Goal: Transaction & Acquisition: Download file/media

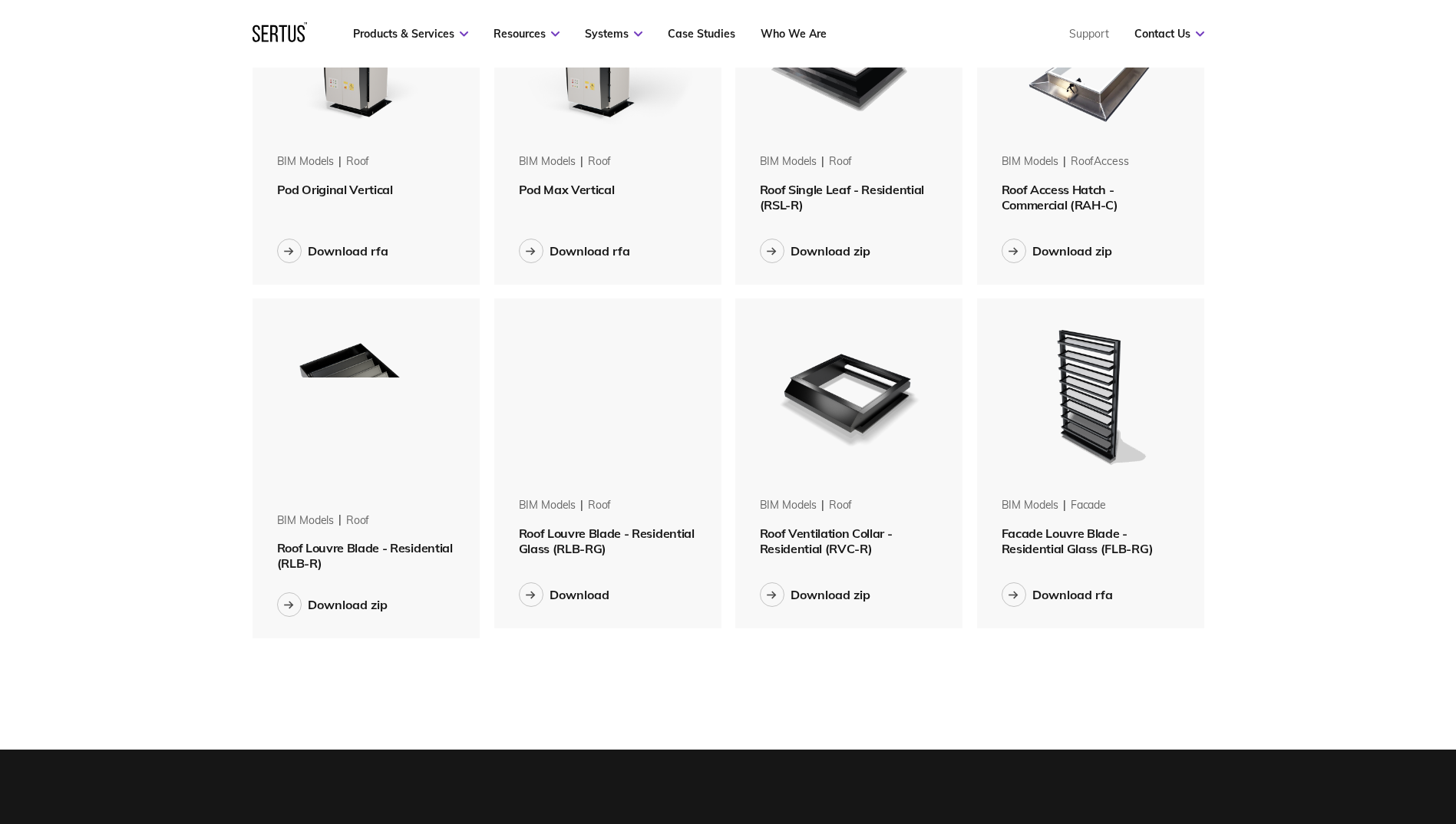
scroll to position [921, 0]
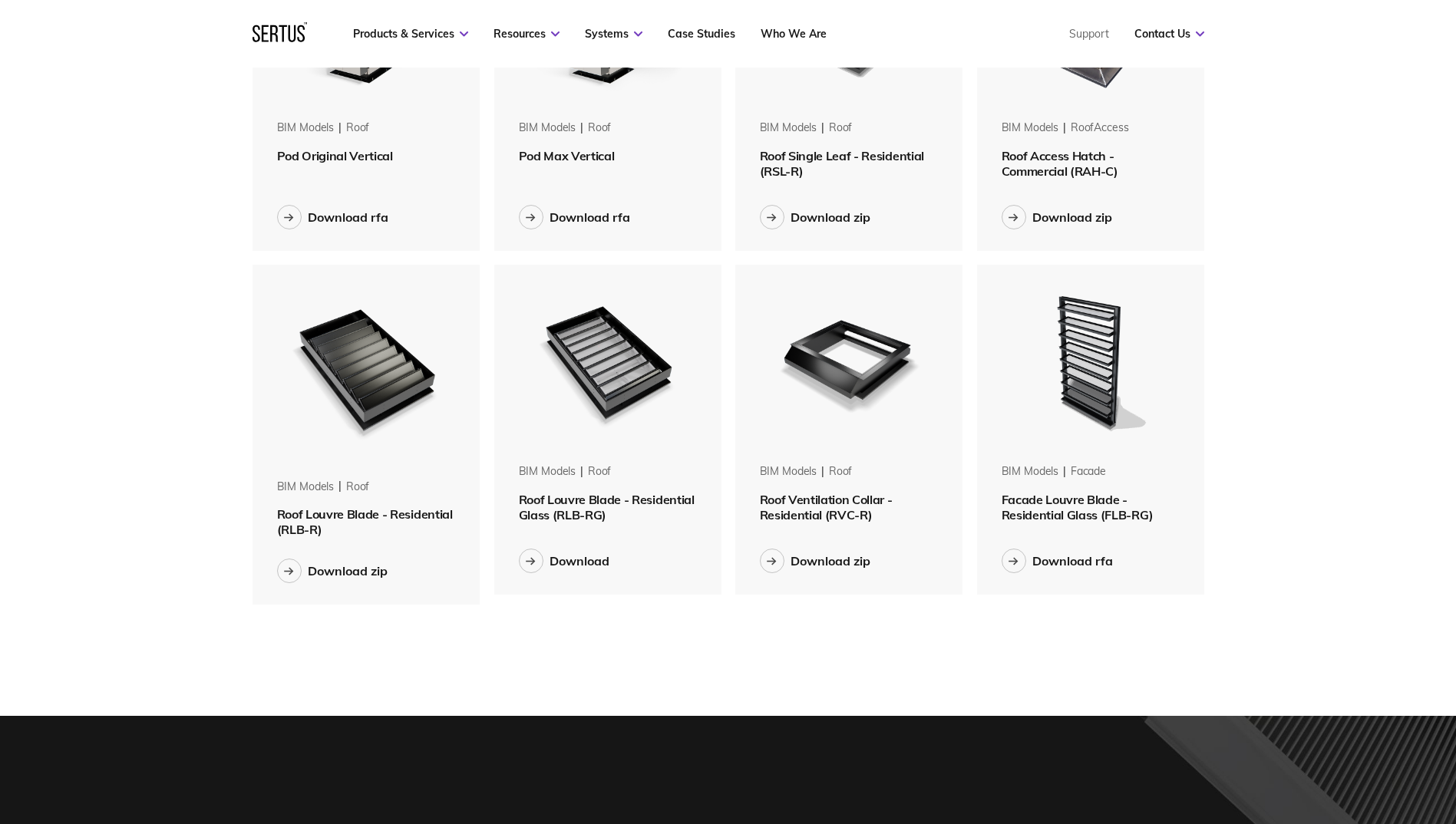
click at [418, 361] on img at bounding box center [366, 368] width 193 height 208
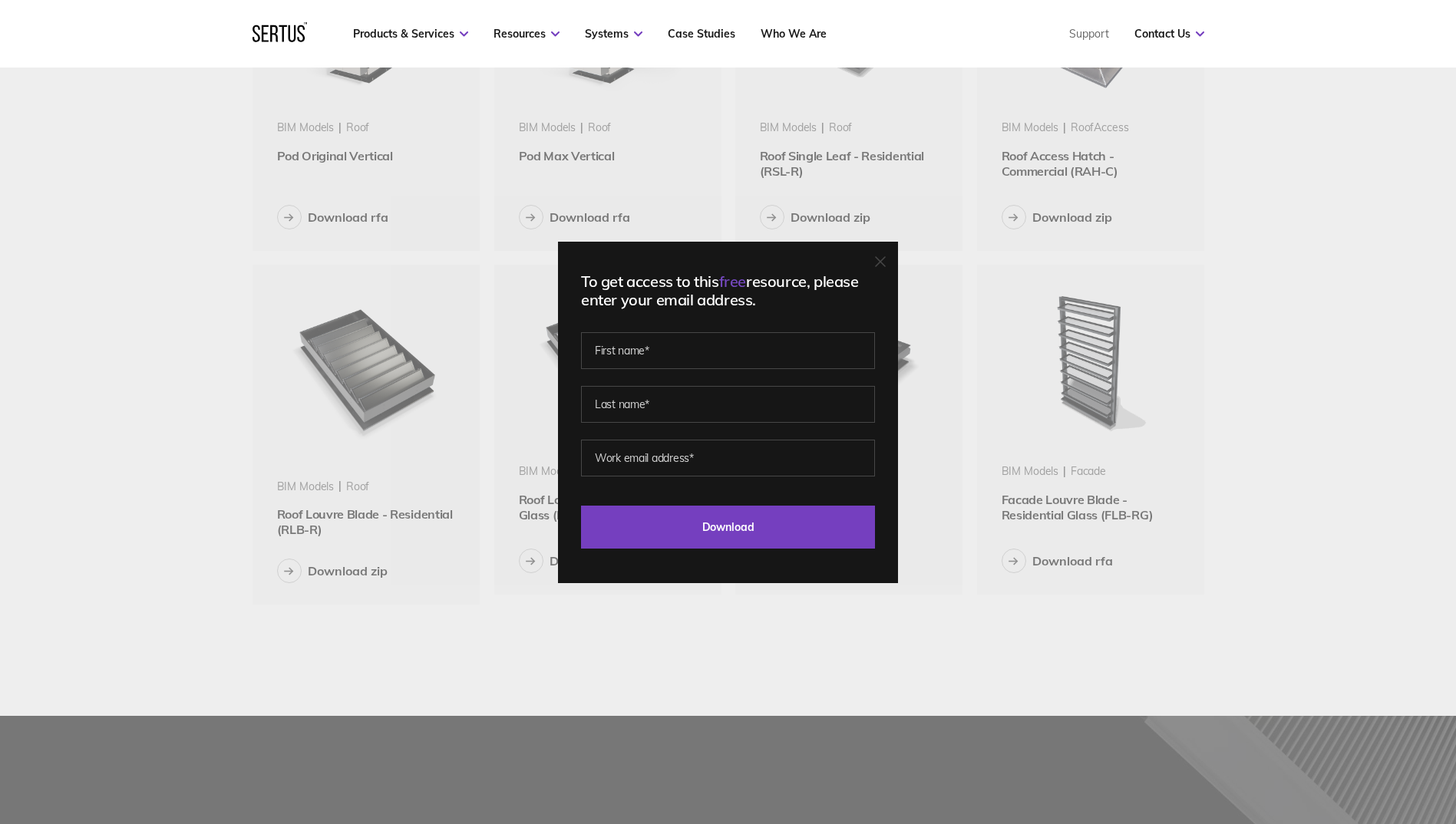
click at [886, 261] on icon at bounding box center [880, 261] width 11 height 11
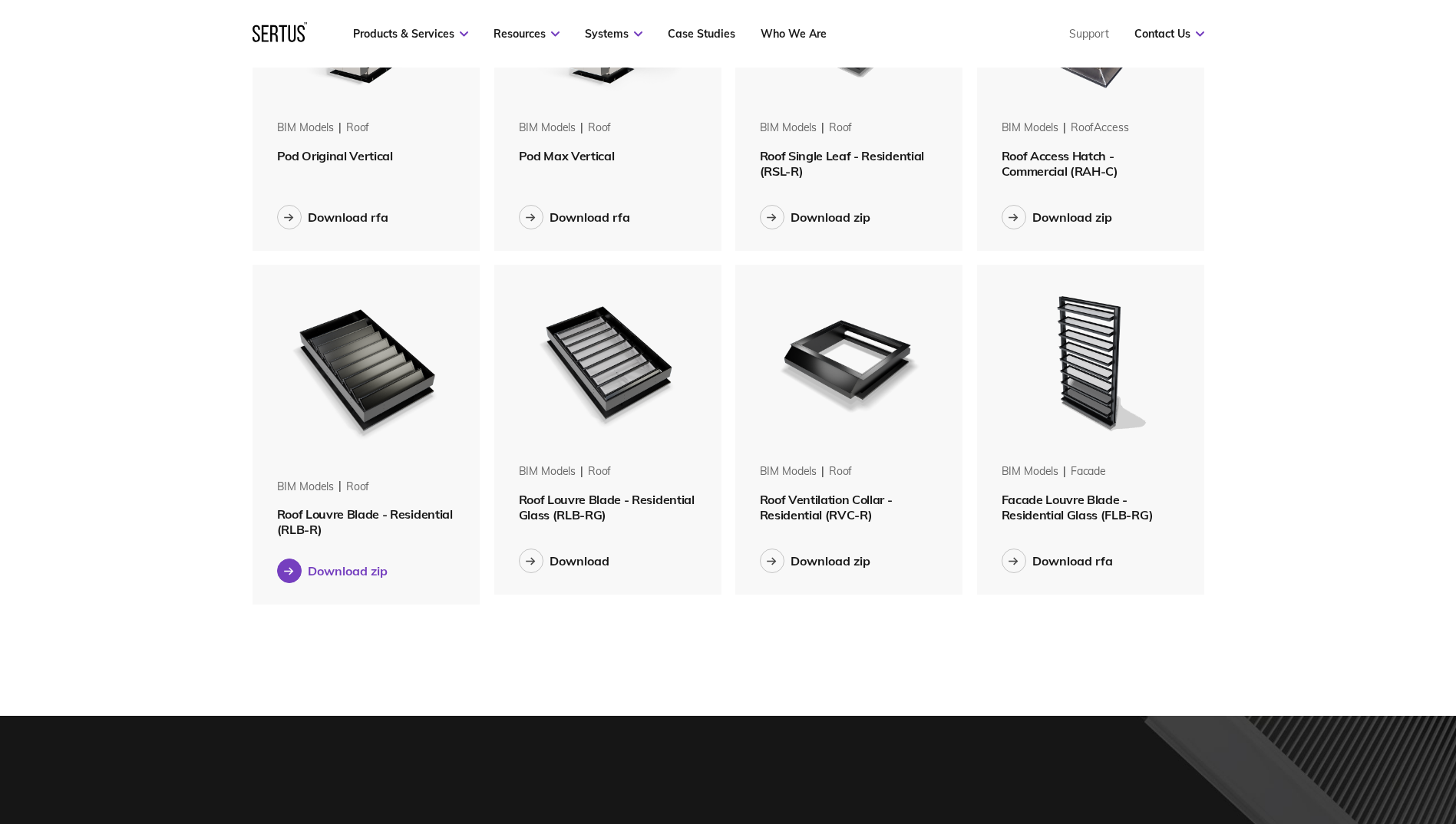
click at [303, 569] on button "Download zip" at bounding box center [332, 571] width 111 height 25
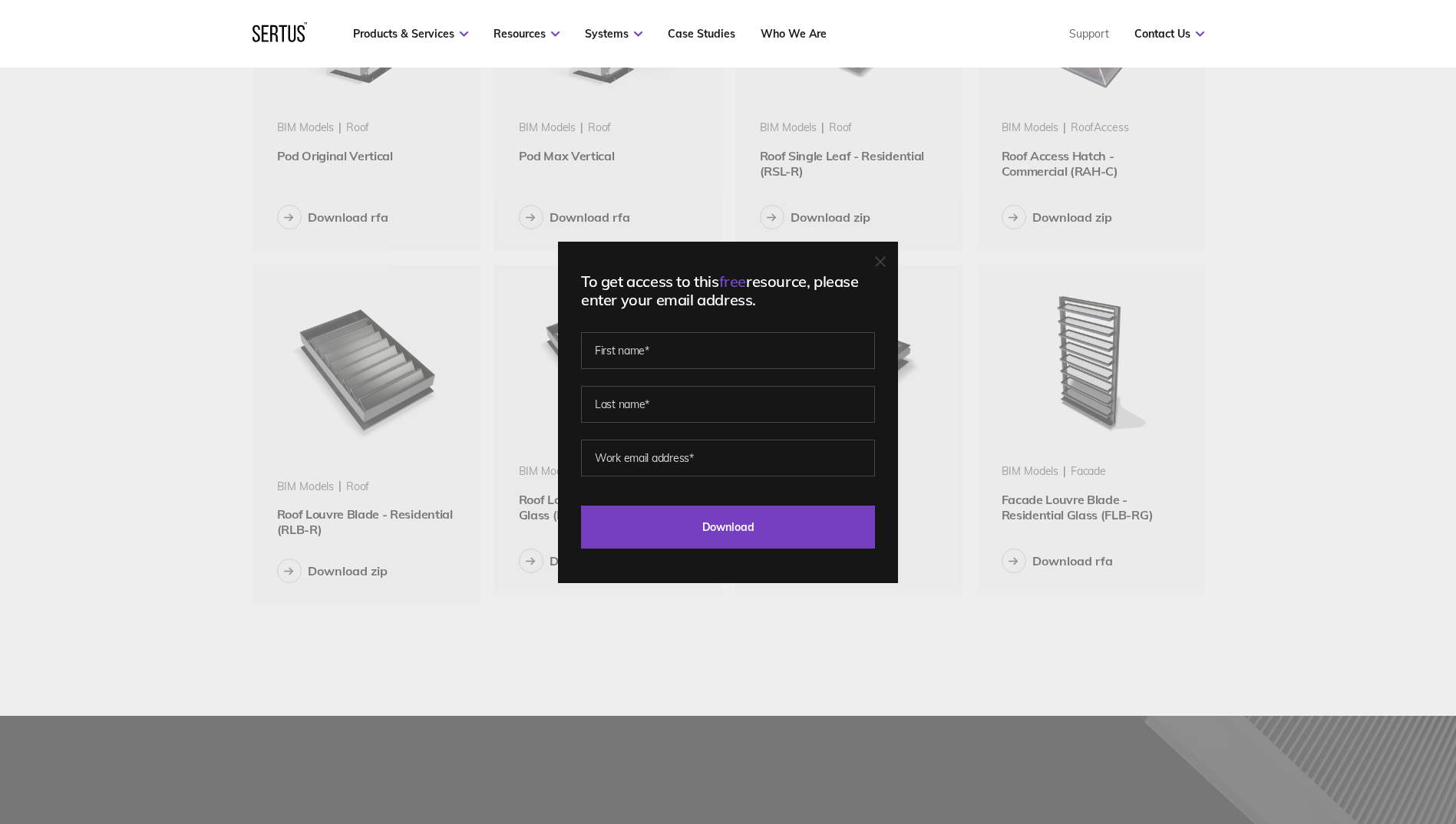
click at [885, 259] on icon at bounding box center [880, 261] width 9 height 9
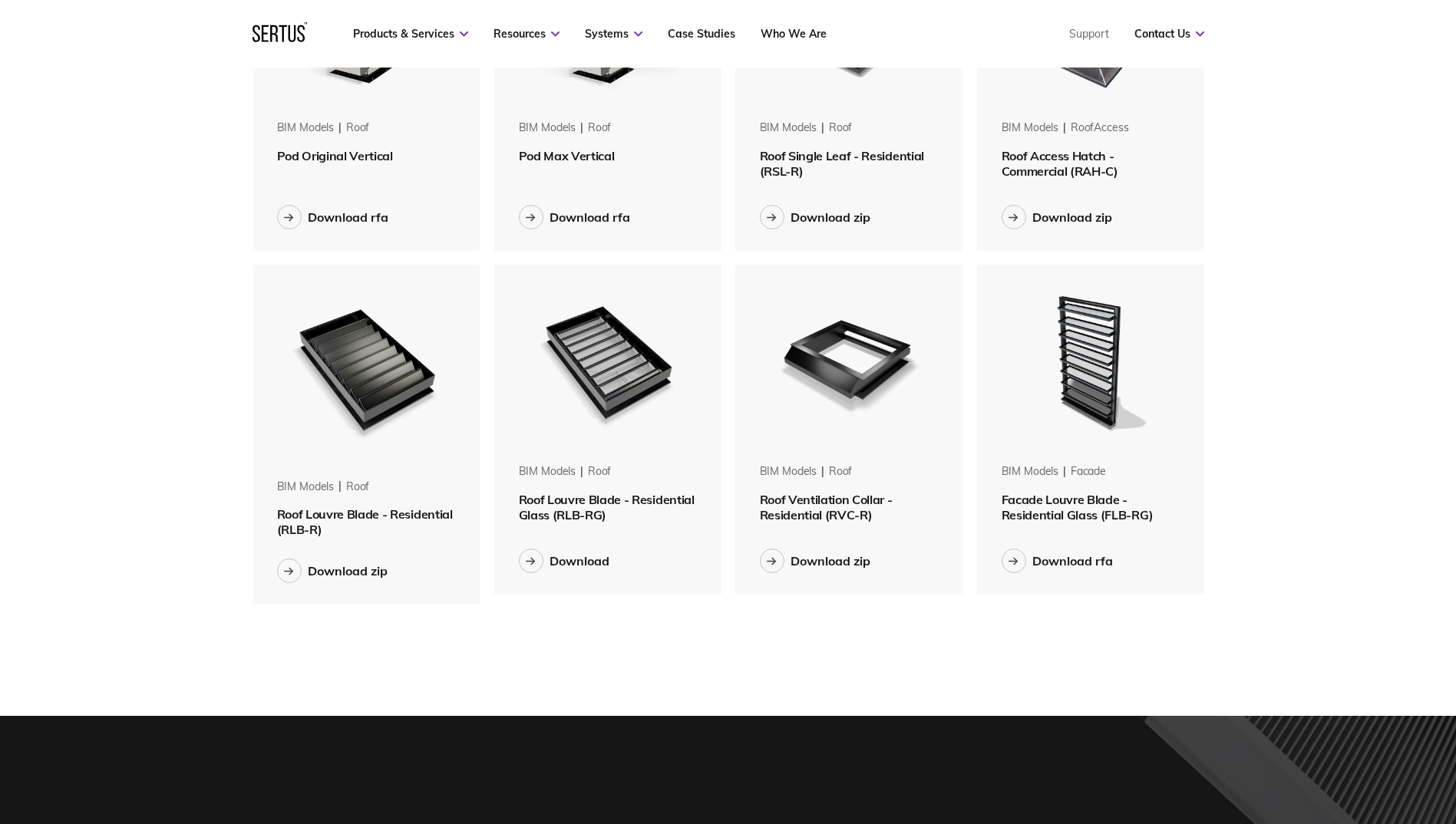
click at [374, 394] on img at bounding box center [366, 368] width 193 height 208
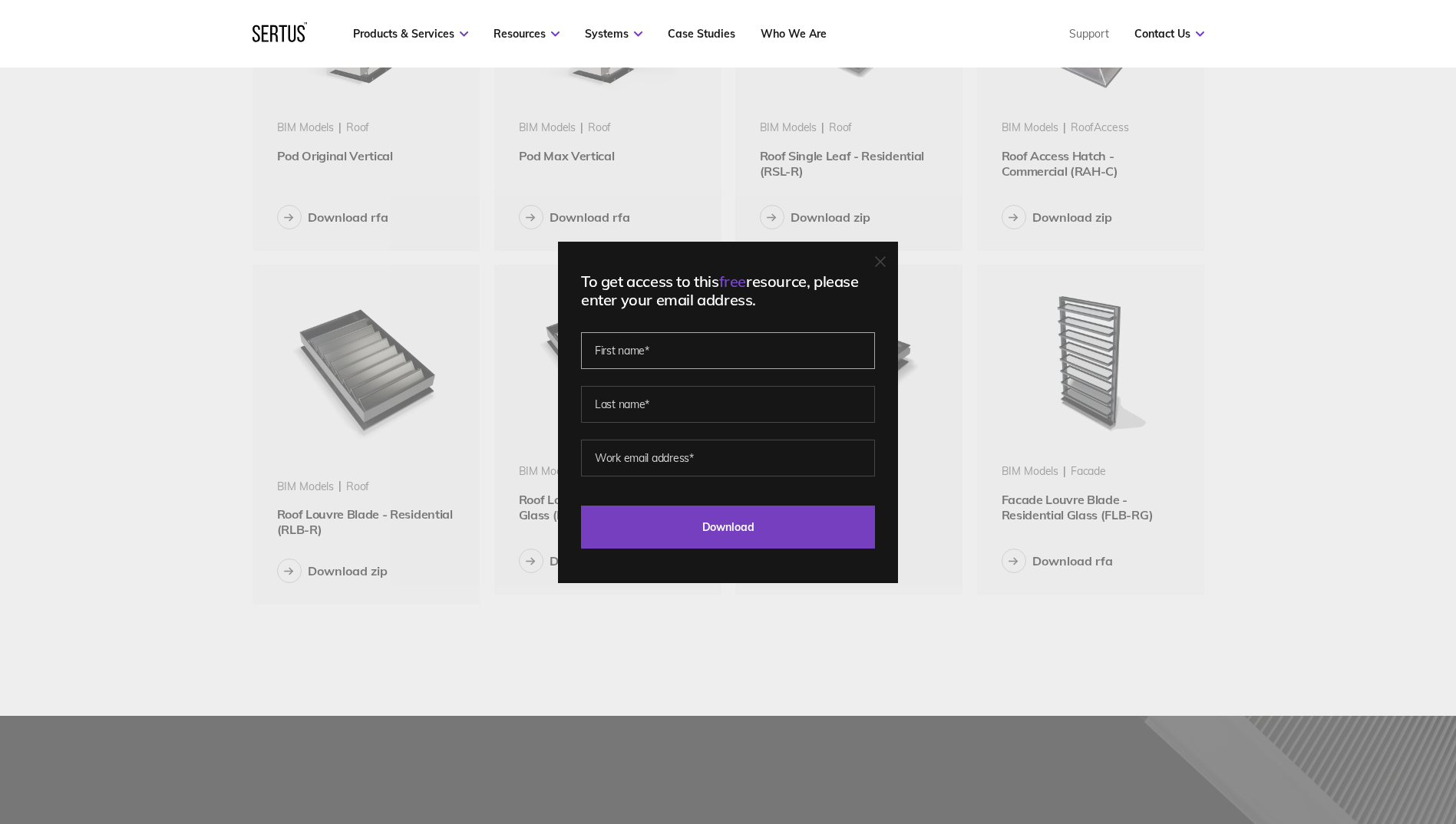
click at [699, 353] on input "text" at bounding box center [728, 350] width 294 height 37
type input "Shahd"
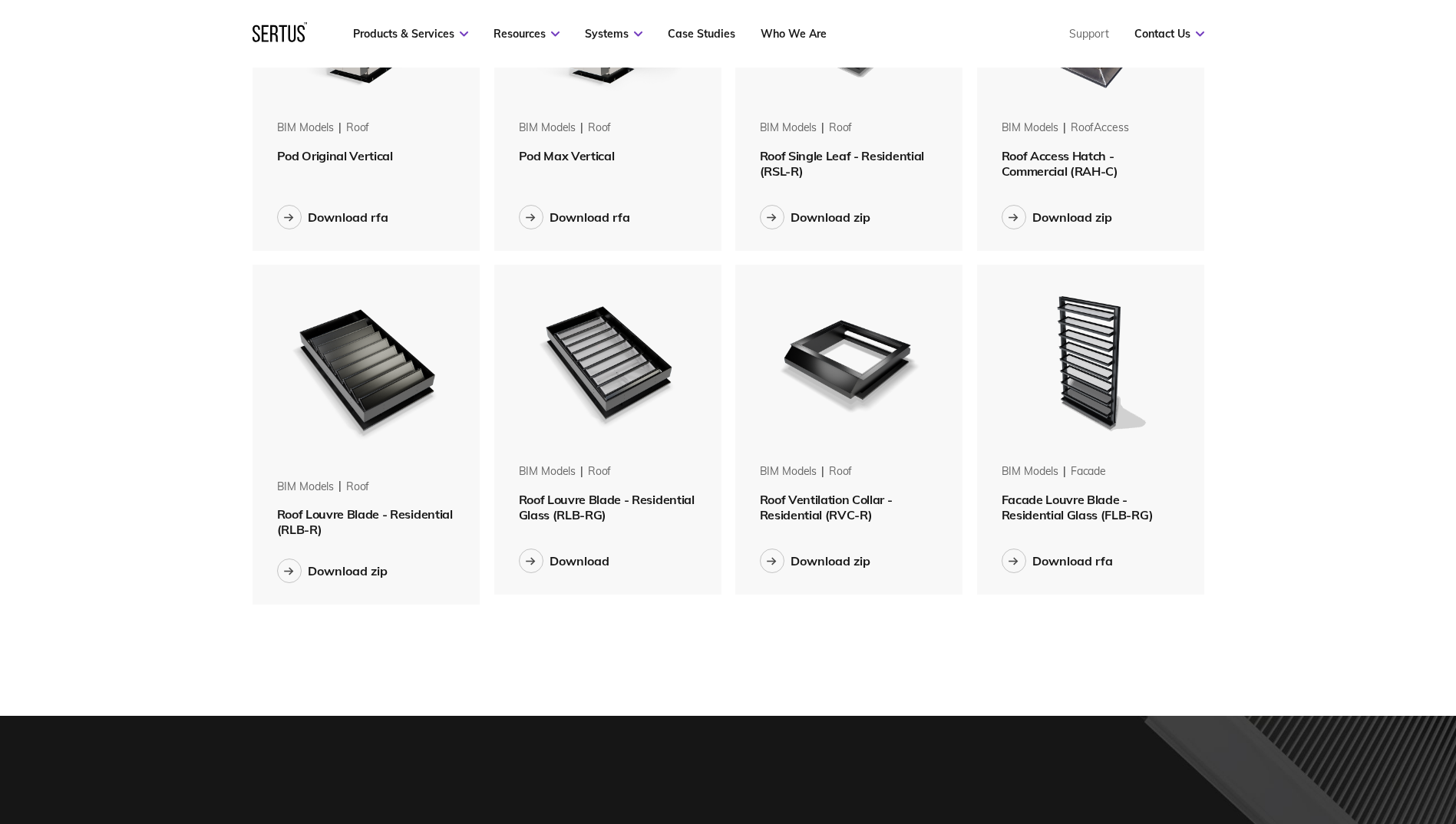
click at [295, 432] on img at bounding box center [366, 368] width 193 height 208
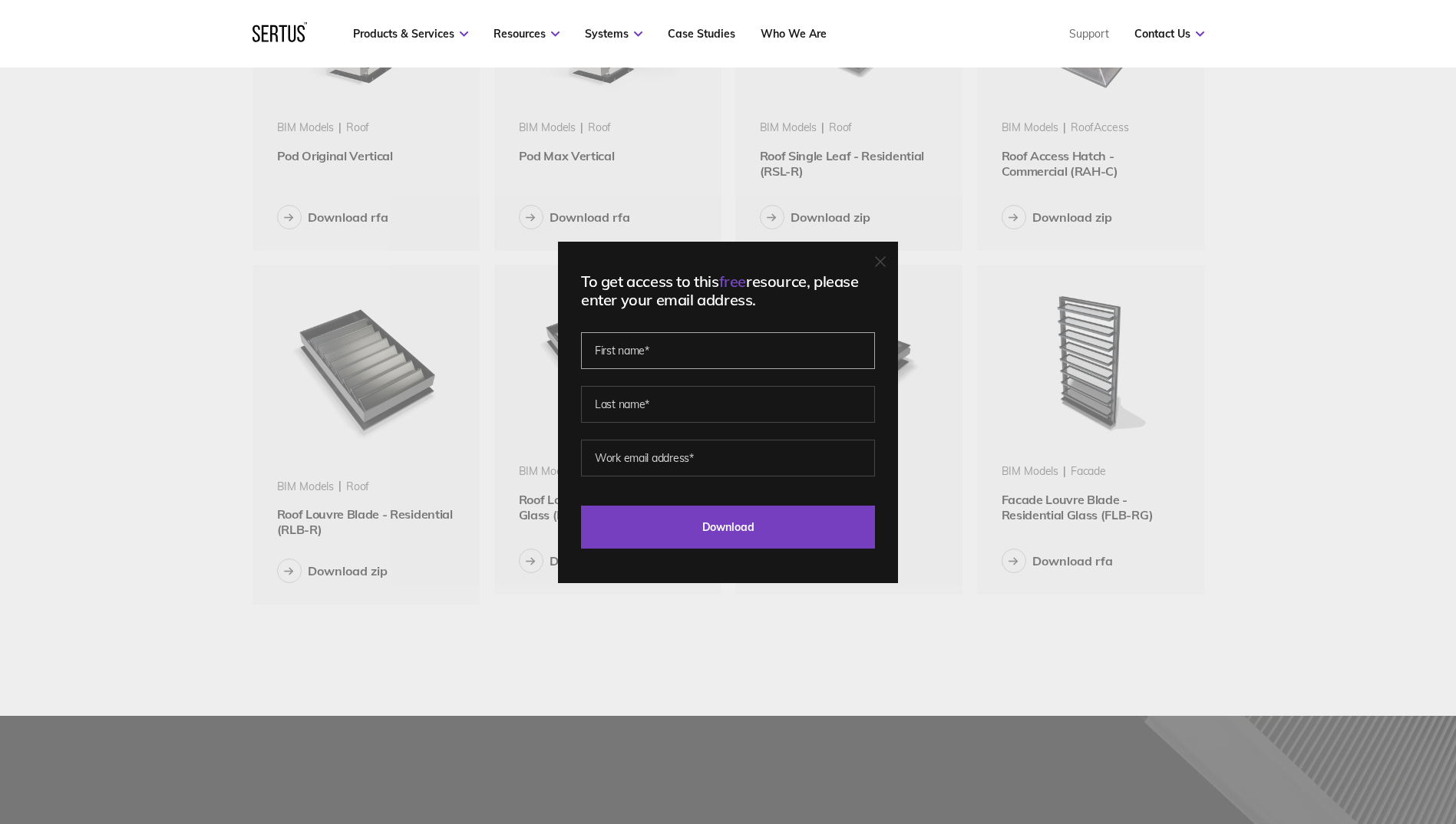
click at [615, 349] on input "text" at bounding box center [728, 350] width 294 height 37
type input "Shahd"
click at [611, 405] on input "text" at bounding box center [728, 404] width 294 height 37
type input "Ali"
click at [591, 461] on input "email" at bounding box center [728, 458] width 294 height 37
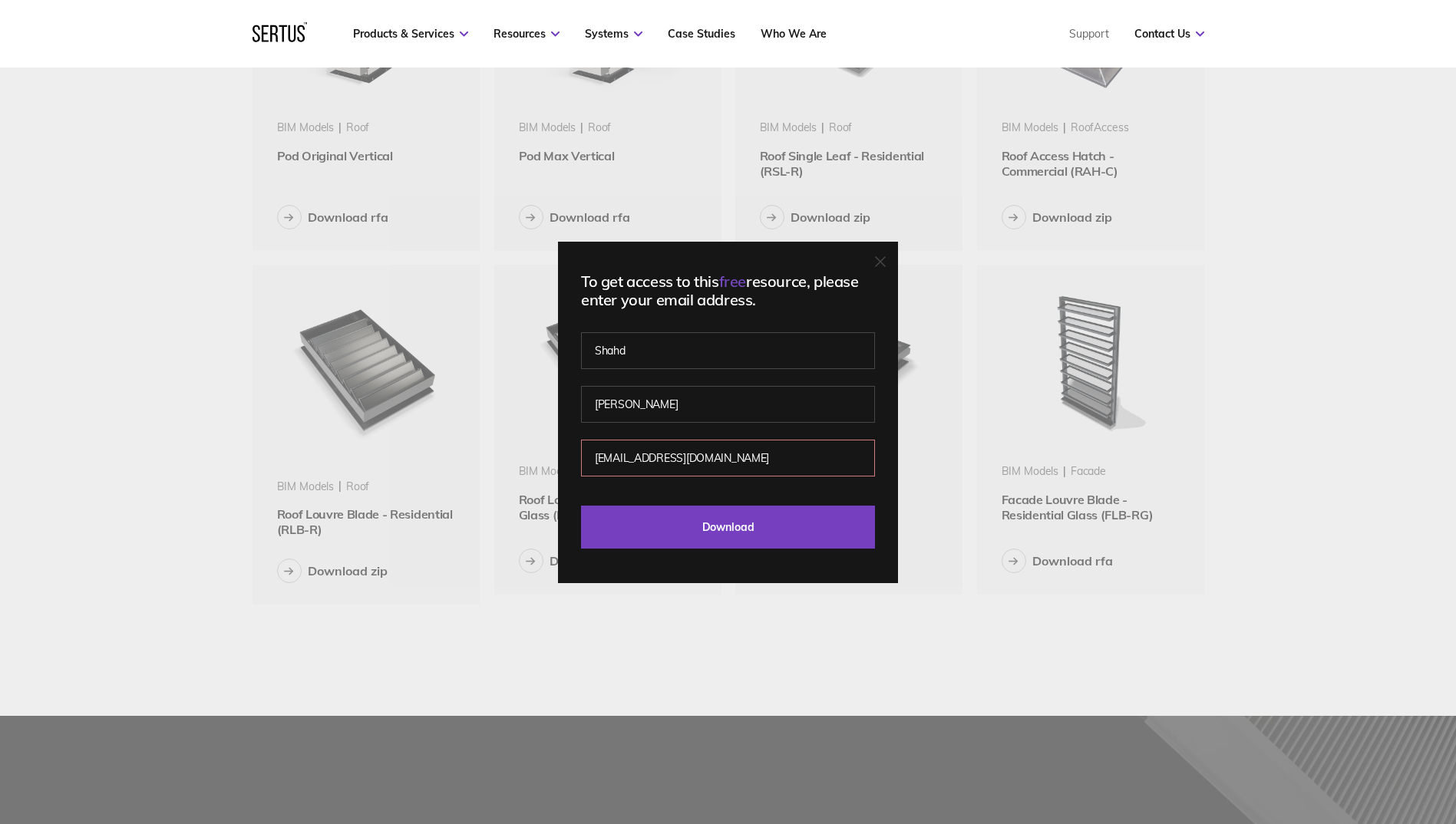
drag, startPoint x: 733, startPoint y: 455, endPoint x: 611, endPoint y: 465, distance: 122.4
click at [611, 465] on input "shahd.khalaf@gmail.com" at bounding box center [728, 458] width 294 height 37
type input "s"
click at [644, 465] on input "s" at bounding box center [728, 458] width 294 height 37
drag, startPoint x: 627, startPoint y: 458, endPoint x: 574, endPoint y: 455, distance: 53.1
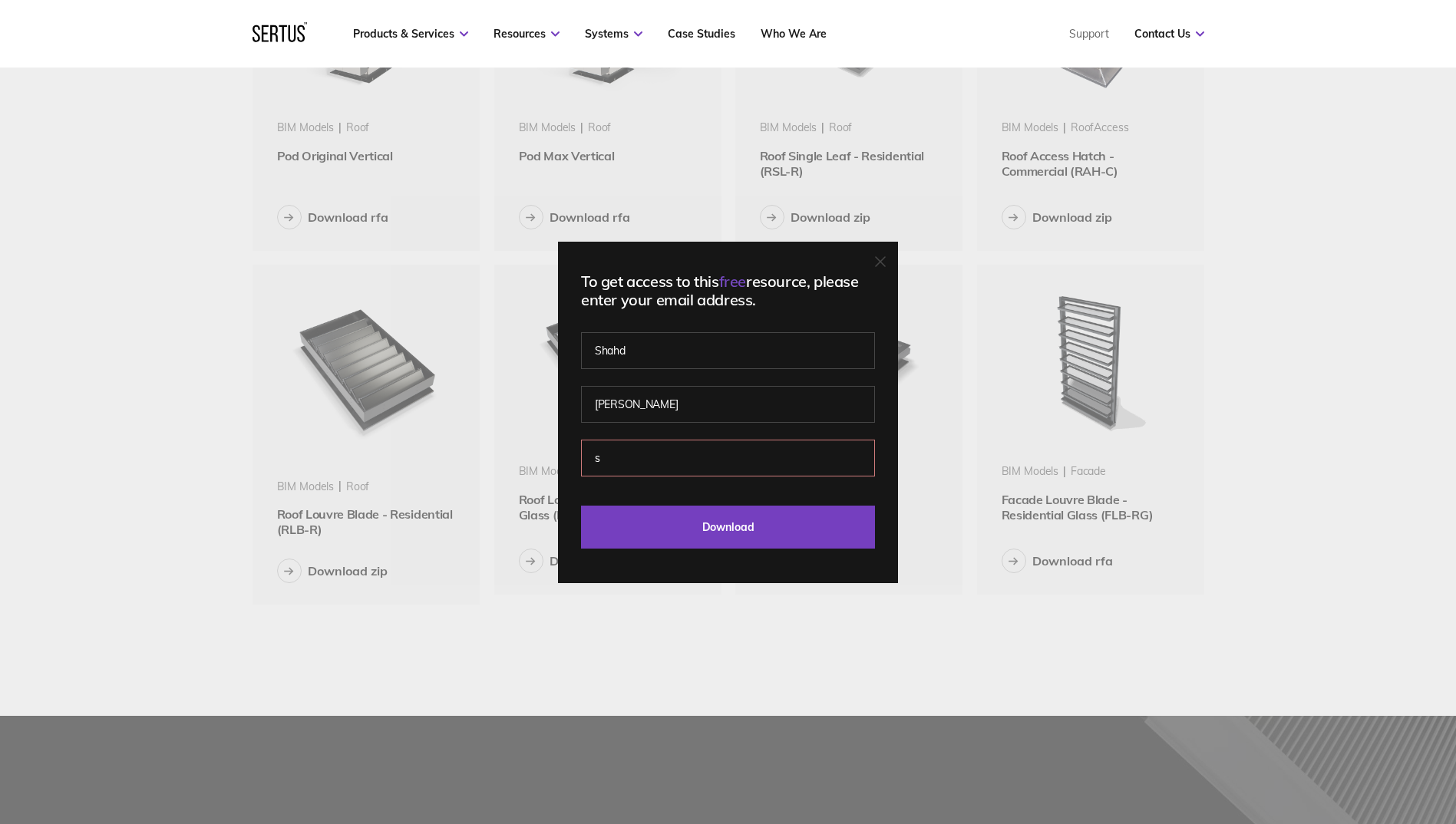
click at [574, 455] on div "To get access to this free resource, please enter your email address. Shahd Ali…" at bounding box center [727, 412] width 340 height 341
paste input ".ali@prp-co.uk"
type input "s.ali@prp-co.uk"
click at [890, 495] on div "To get access to this free resource, please enter your email address. Shahd Ali…" at bounding box center [727, 412] width 340 height 341
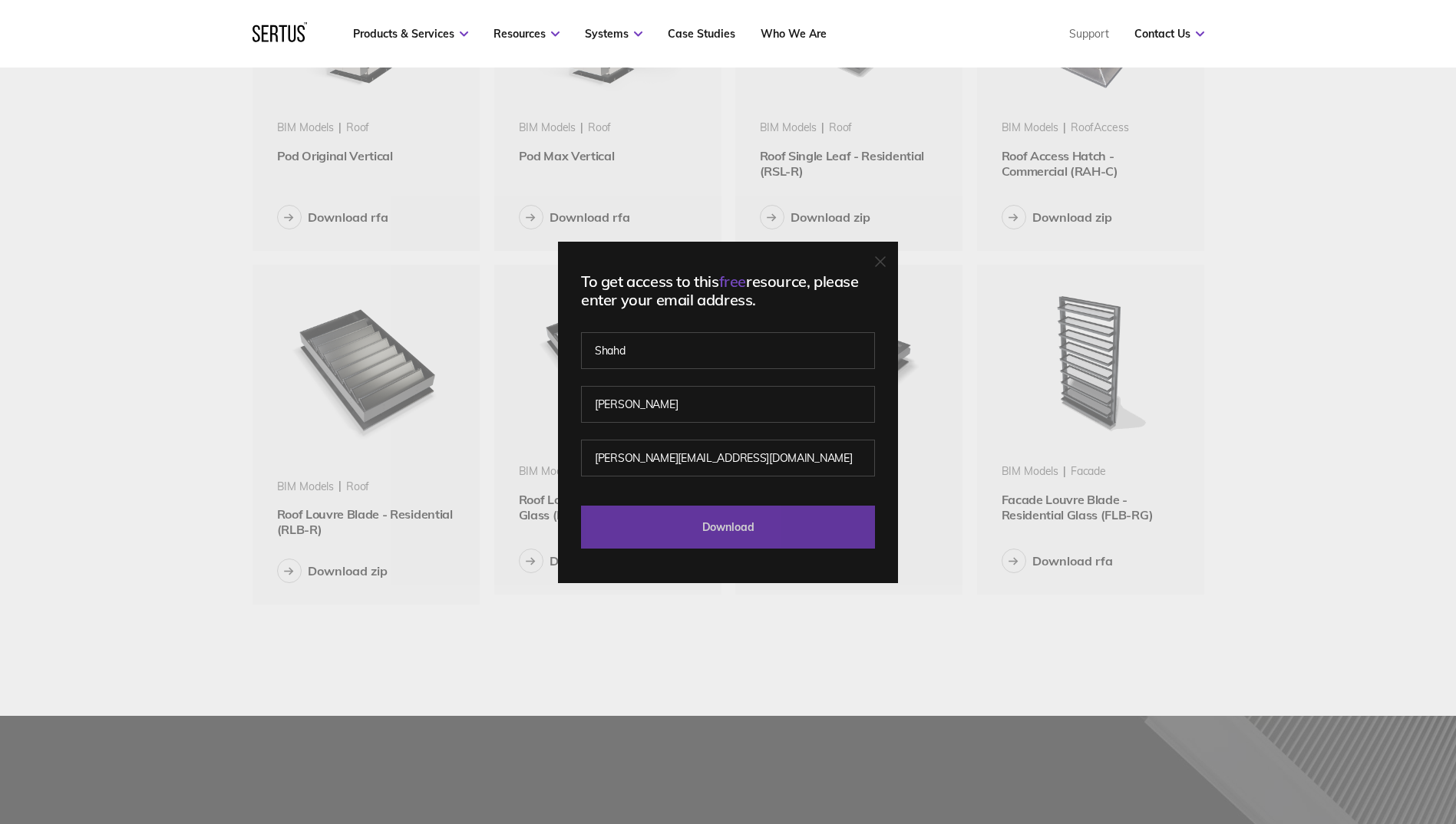
click at [762, 526] on input "Download" at bounding box center [728, 527] width 294 height 43
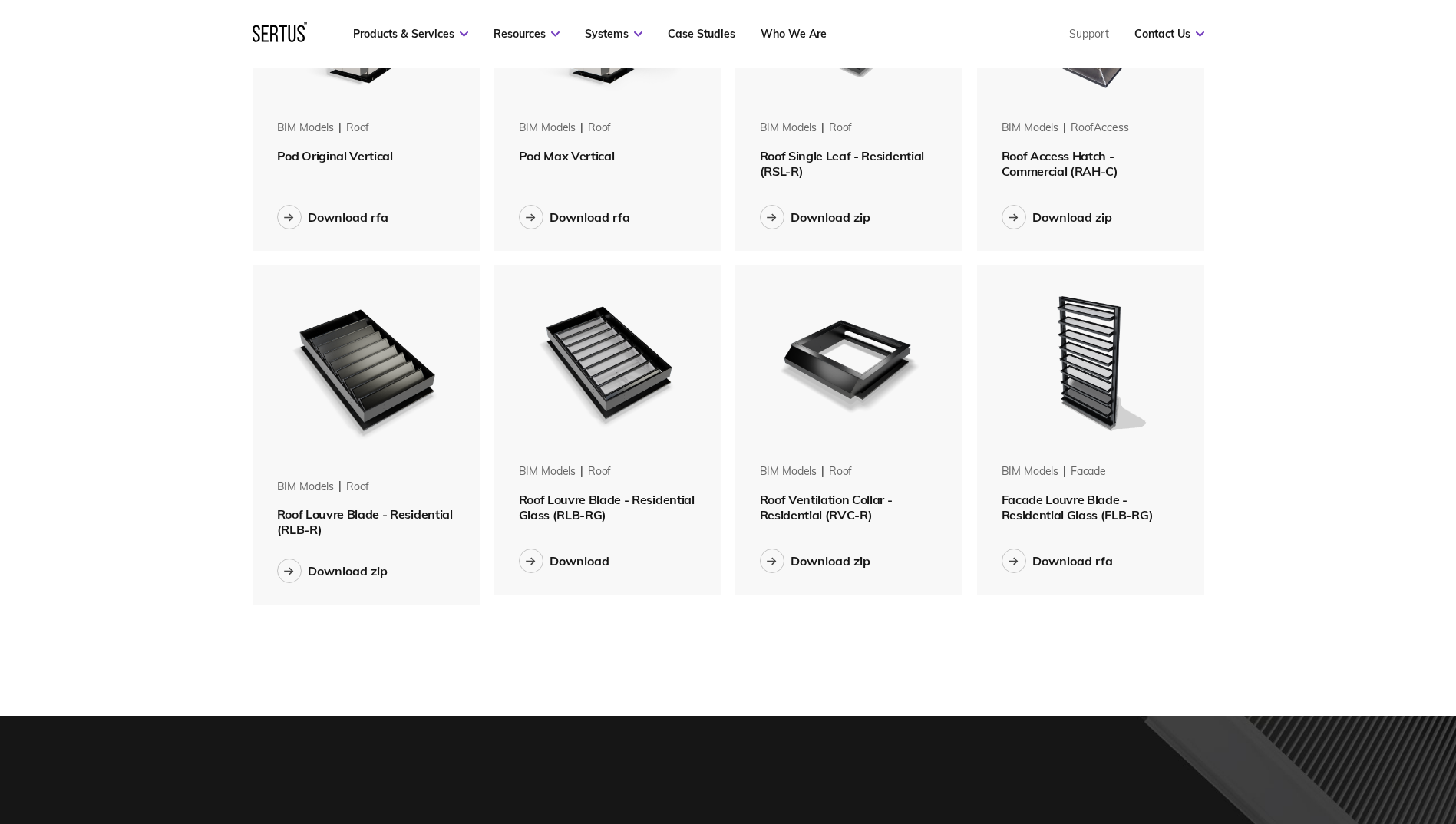
click at [373, 365] on img at bounding box center [366, 368] width 193 height 208
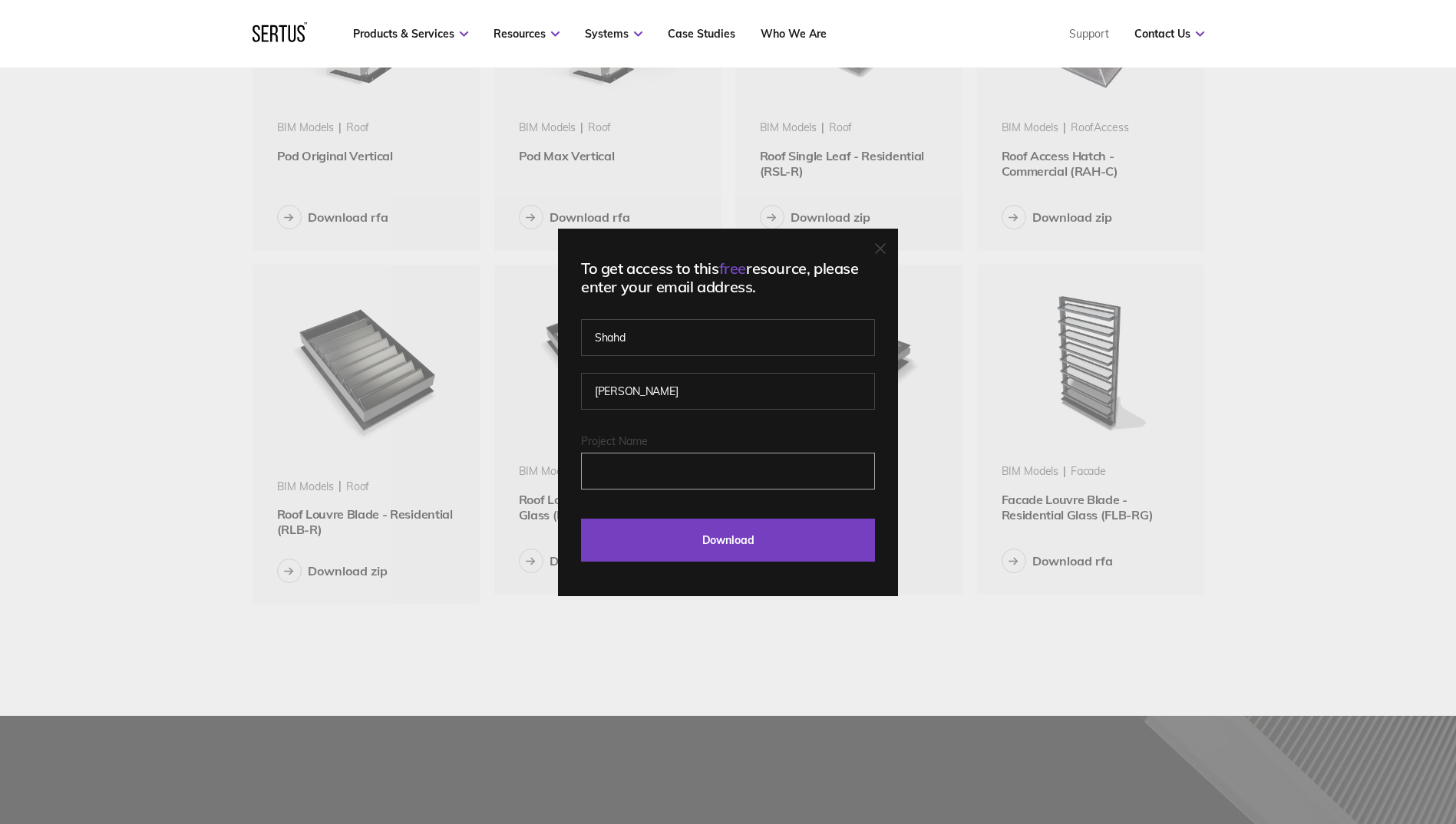
click at [704, 475] on input "Project Name" at bounding box center [728, 471] width 294 height 37
paste input "s.ali@prp-co.uk"
type input "s.ali@prp-co.uk"
click at [886, 243] on icon at bounding box center [880, 248] width 11 height 11
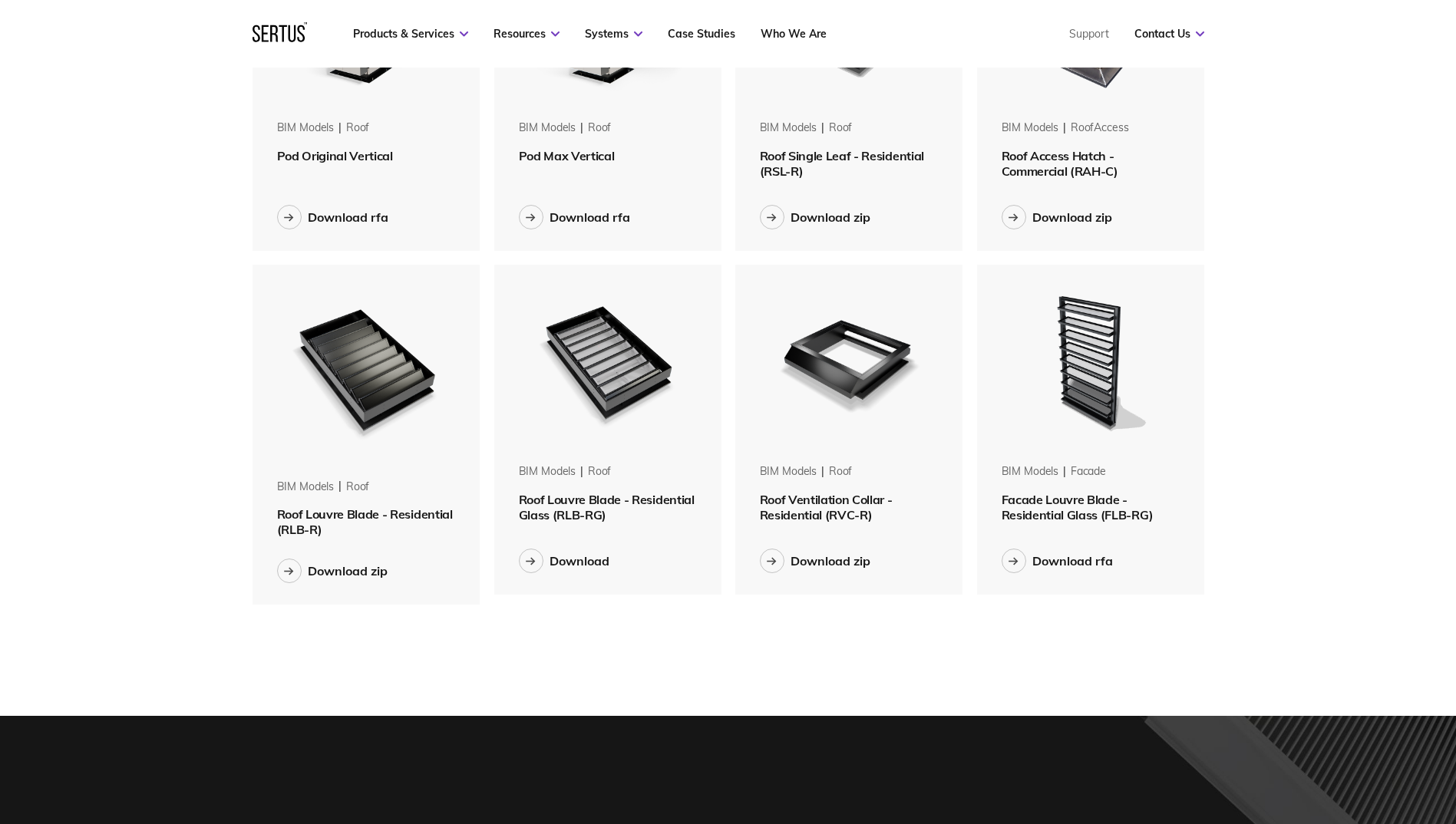
click at [374, 328] on img at bounding box center [366, 368] width 193 height 208
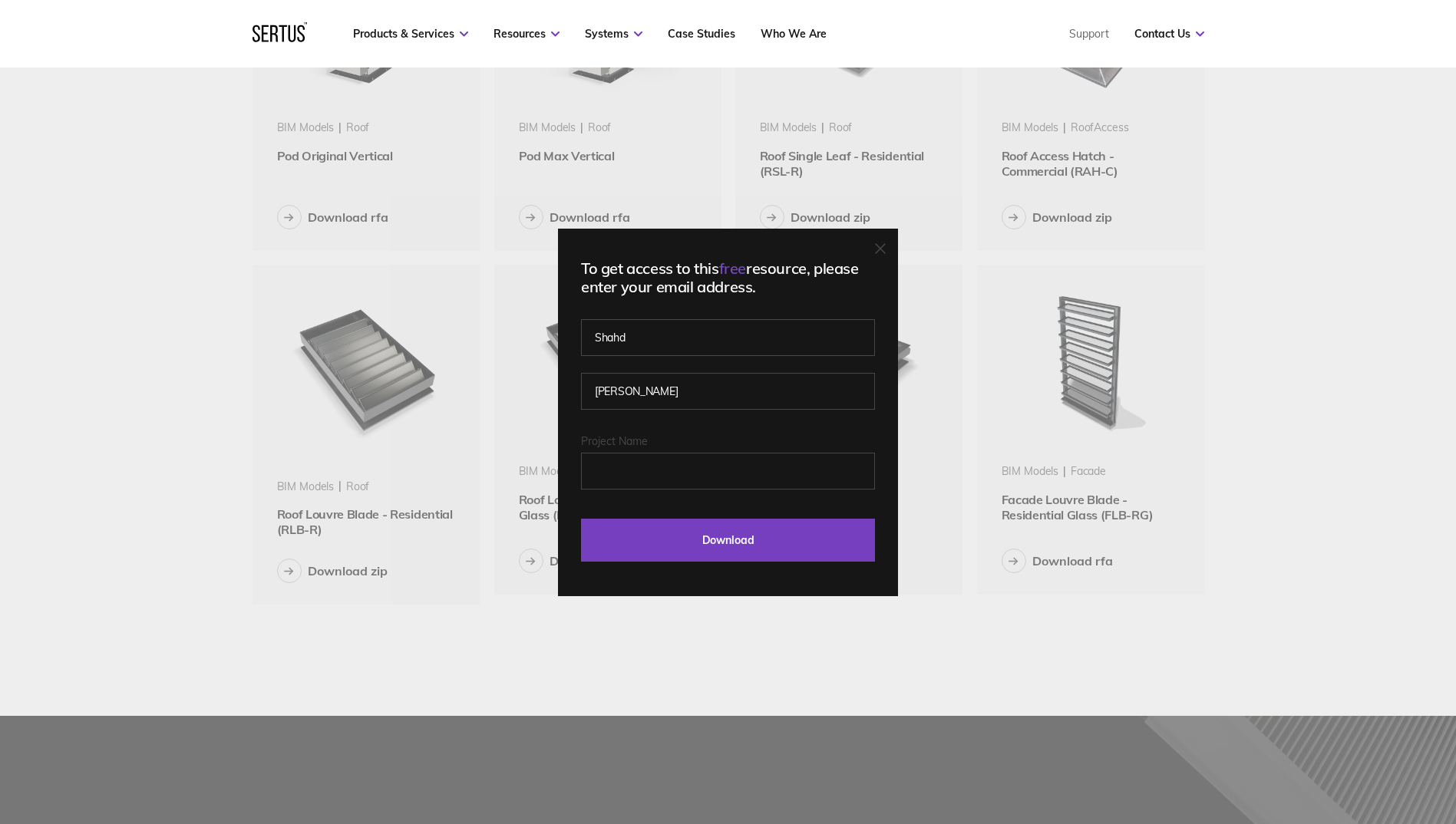
click at [883, 244] on icon at bounding box center [880, 248] width 9 height 9
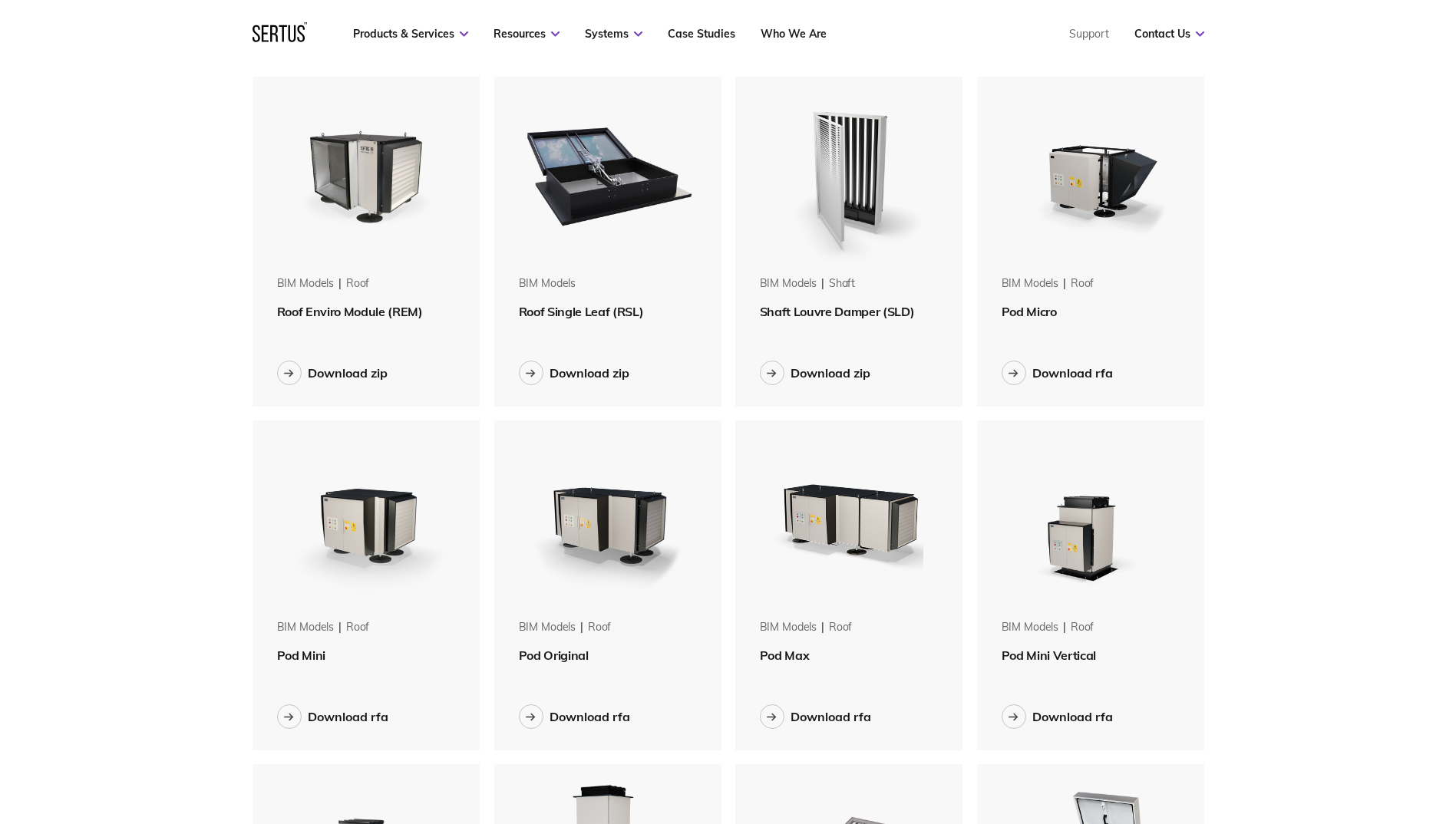
scroll to position [77, 0]
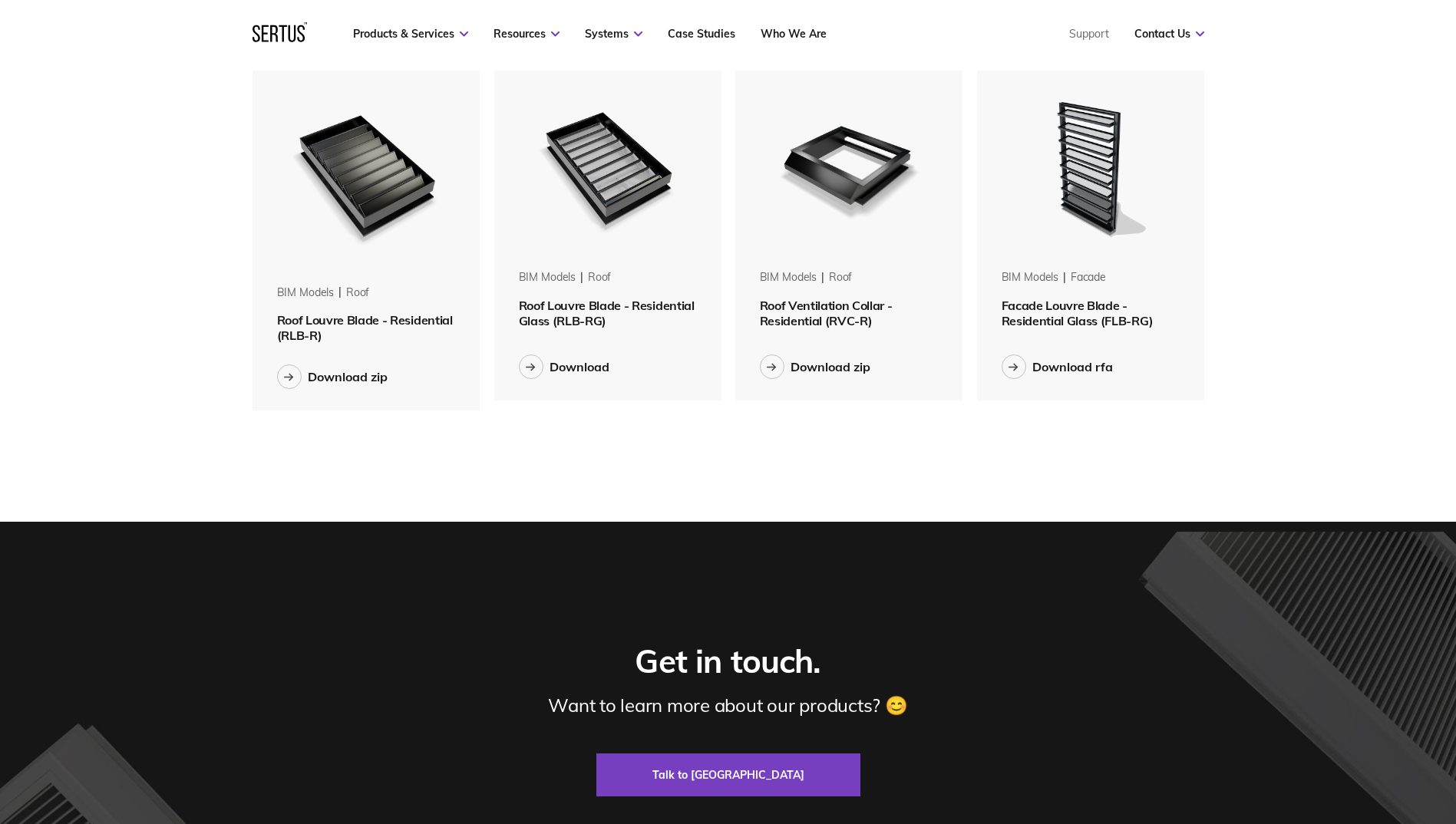
scroll to position [1228, 0]
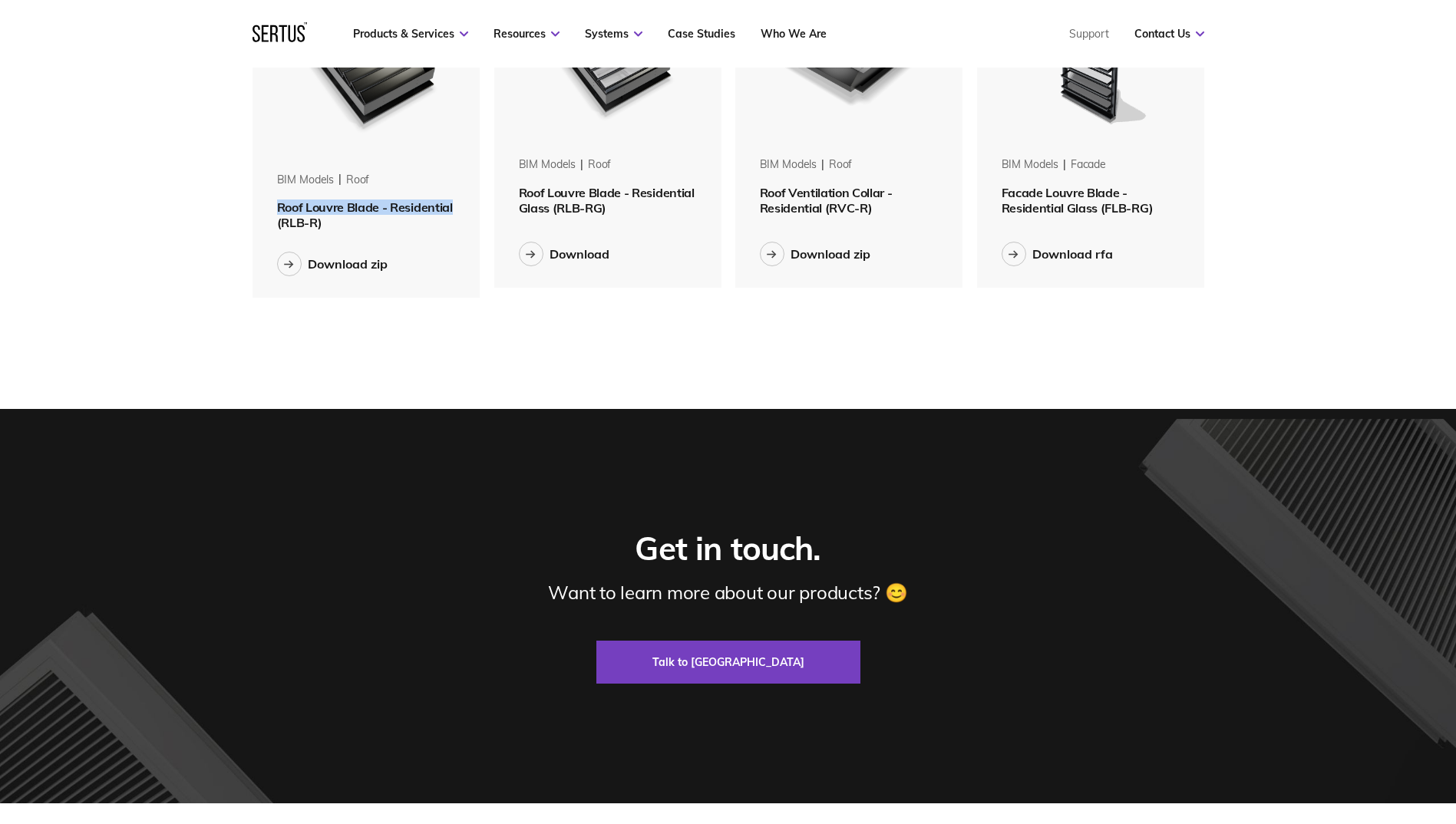
drag, startPoint x: 278, startPoint y: 205, endPoint x: 465, endPoint y: 210, distance: 187.1
click at [465, 210] on div "BIM Models roof Roof Louvre Blade - Residential (RLB-R)" at bounding box center [366, 201] width 228 height 58
copy span "Roof Louvre Blade - Residential"
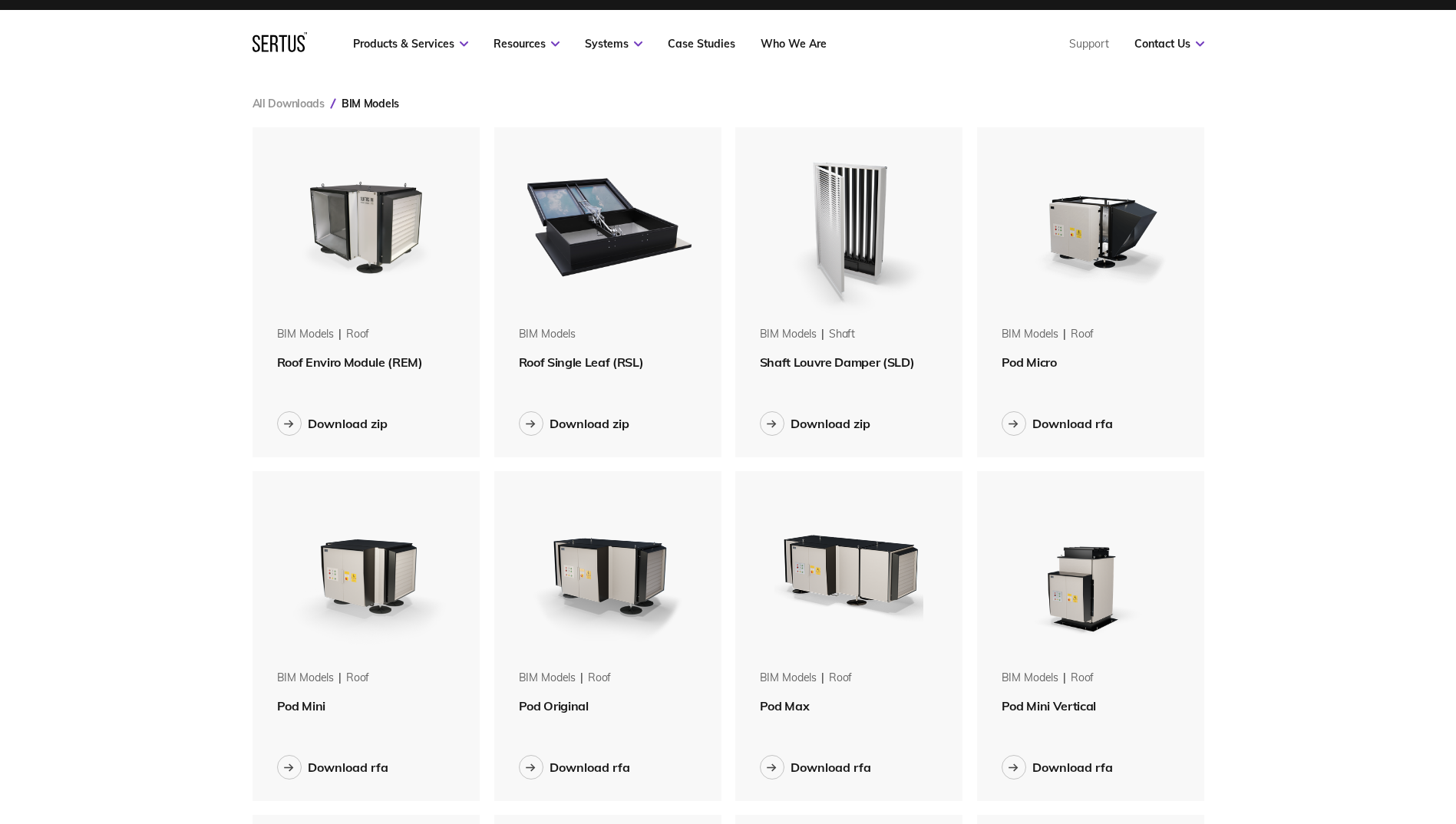
scroll to position [0, 0]
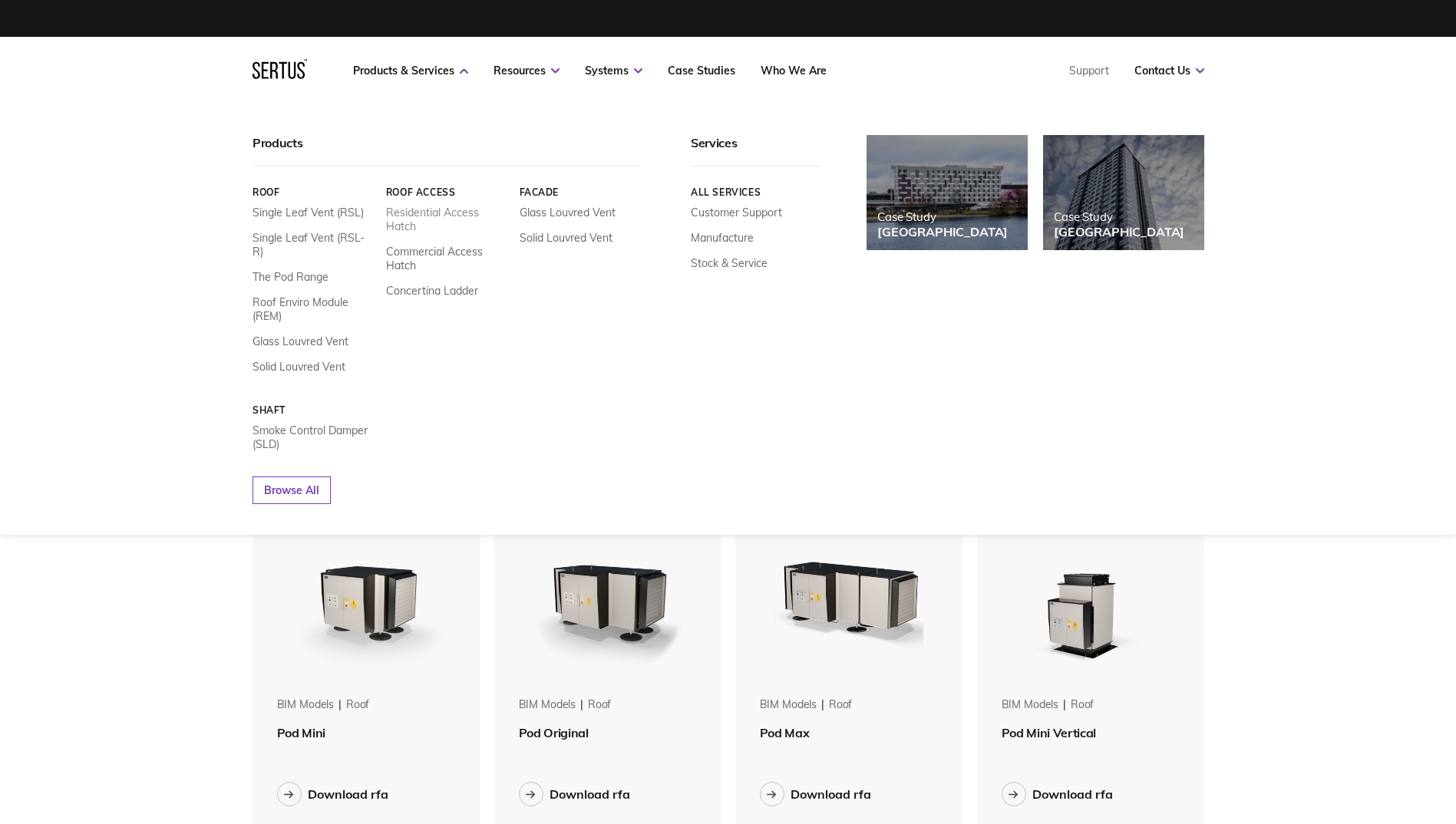
click at [461, 214] on link "Residential Access Hatch" at bounding box center [446, 219] width 122 height 28
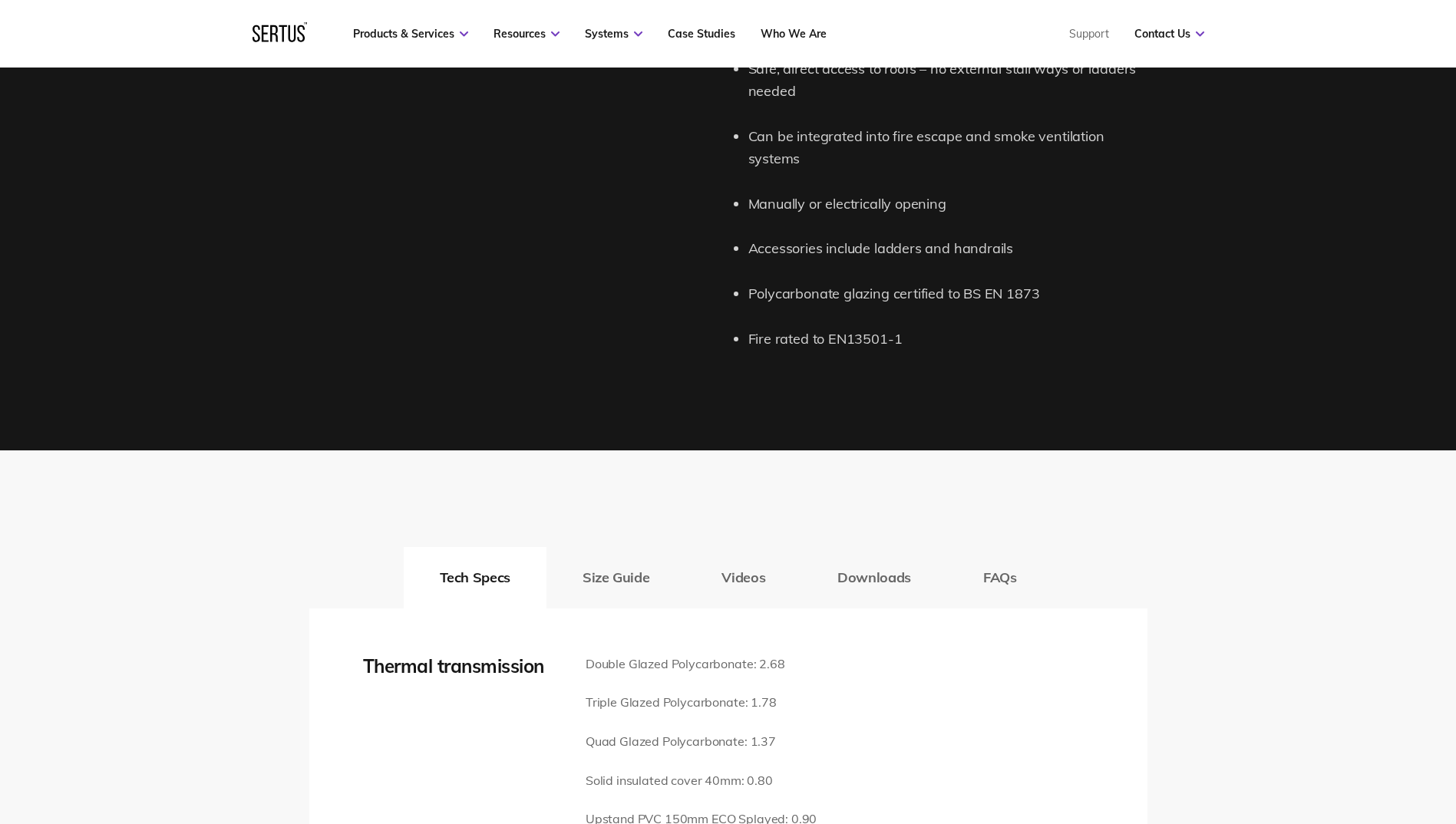
scroll to position [1612, 0]
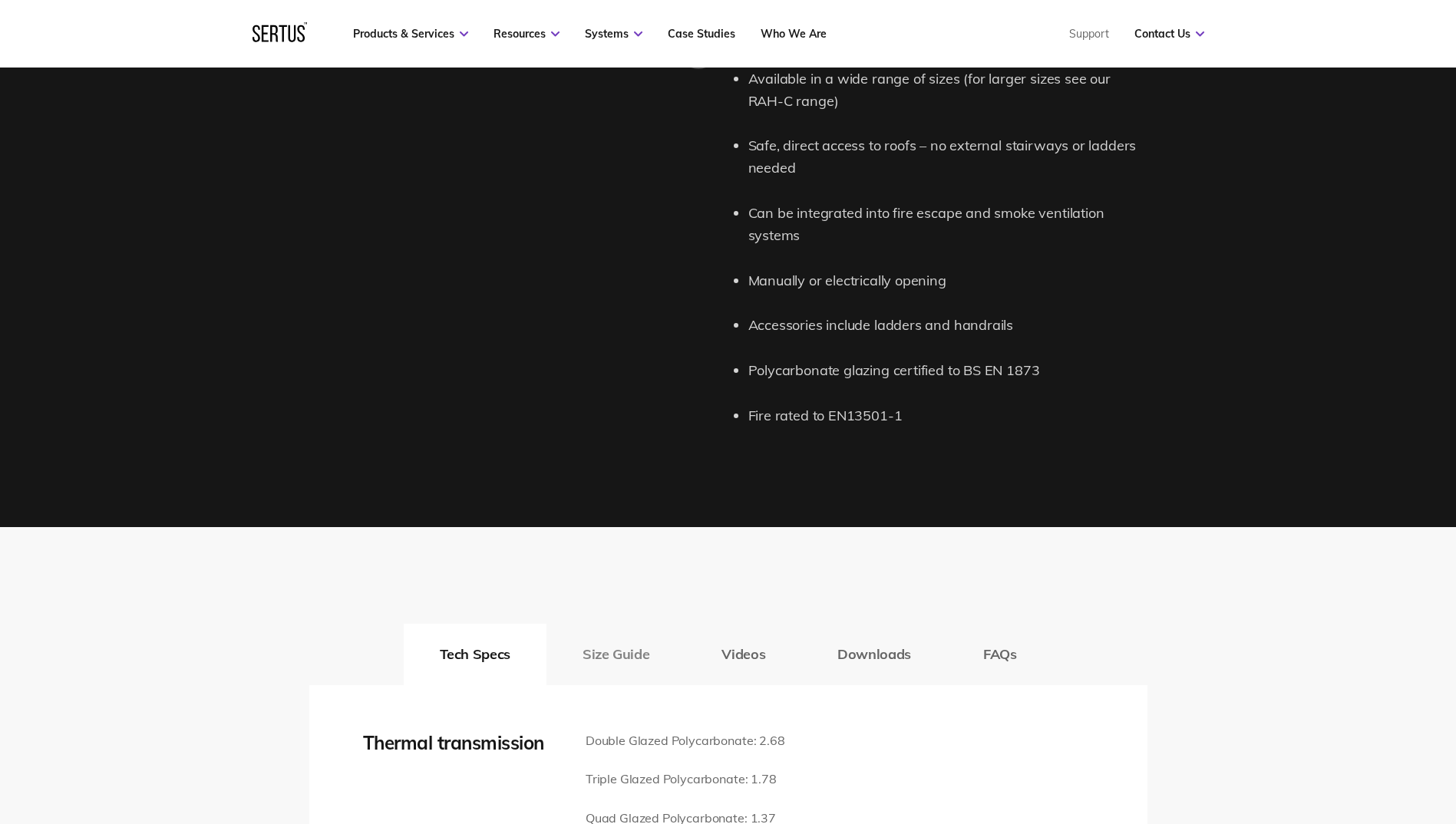
click at [592, 626] on button "Size Guide" at bounding box center [615, 655] width 139 height 62
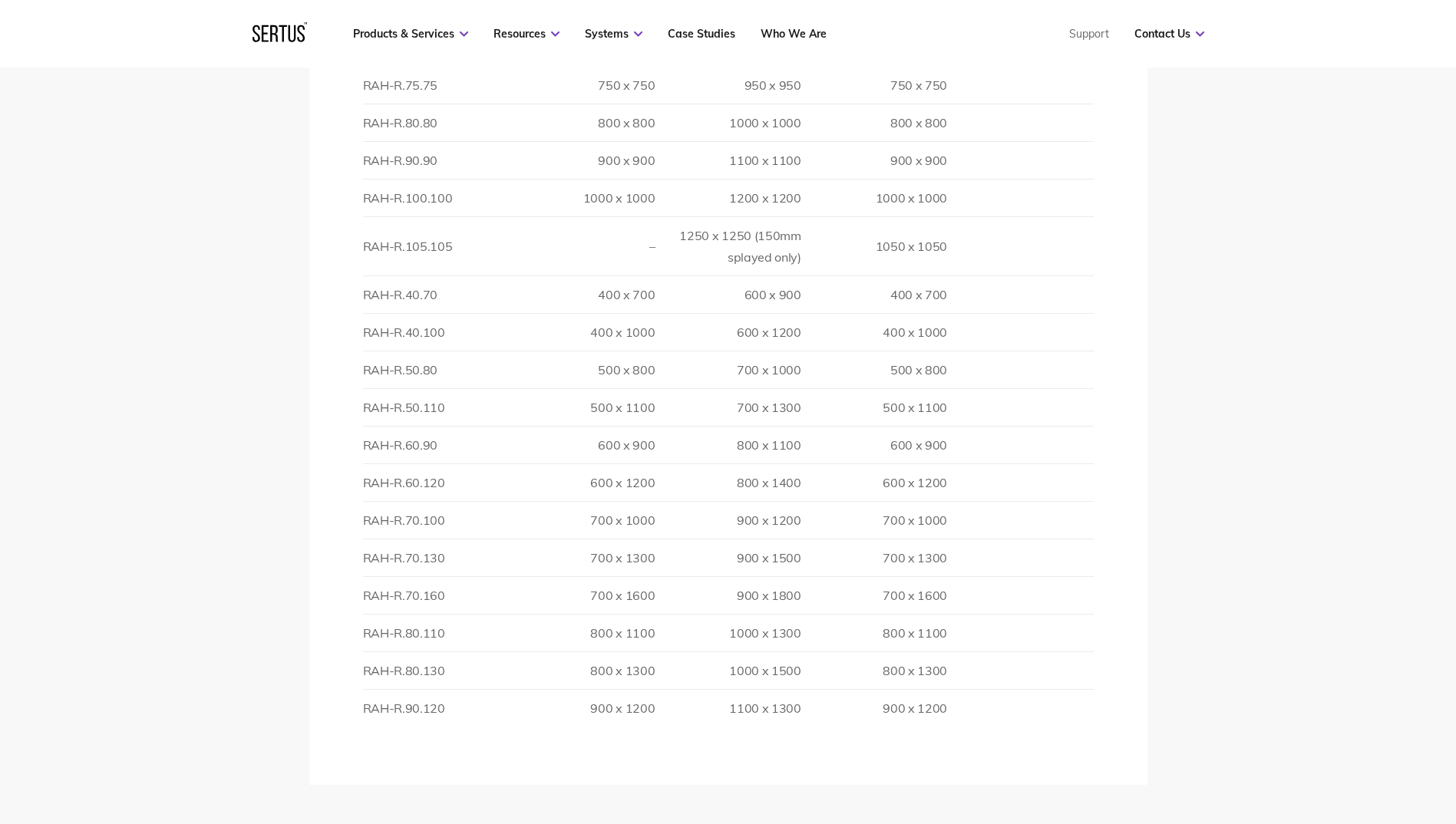
scroll to position [2533, 0]
